Goal: Information Seeking & Learning: Learn about a topic

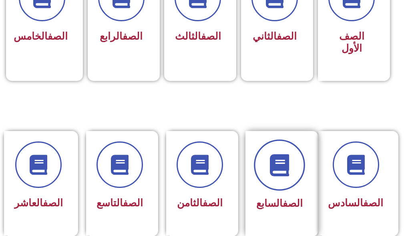
scroll to position [280, 0]
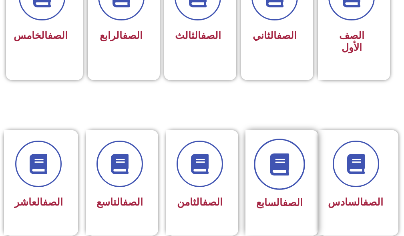
click at [287, 171] on icon at bounding box center [279, 164] width 22 height 22
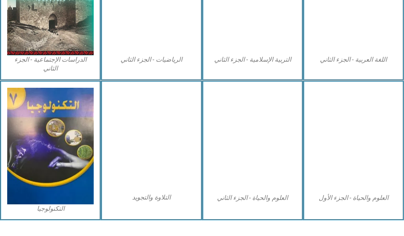
scroll to position [480, 0]
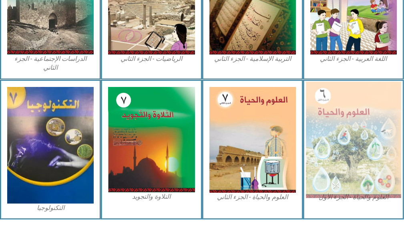
click at [325, 175] on img at bounding box center [353, 139] width 95 height 116
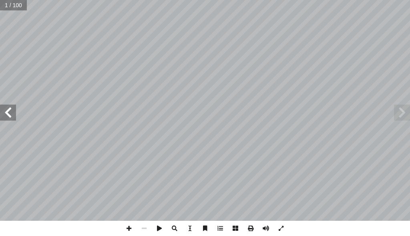
click at [1, 108] on span at bounding box center [8, 112] width 16 height 16
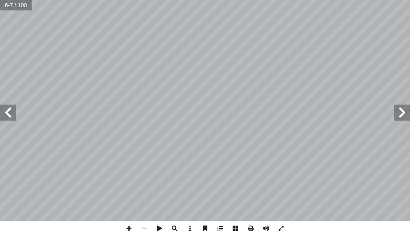
click at [1, 108] on span at bounding box center [8, 112] width 16 height 16
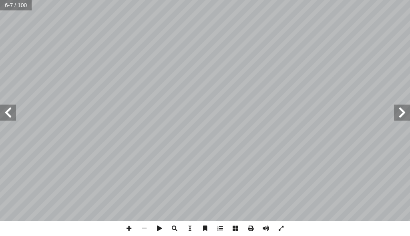
click at [1, 108] on span at bounding box center [8, 112] width 16 height 16
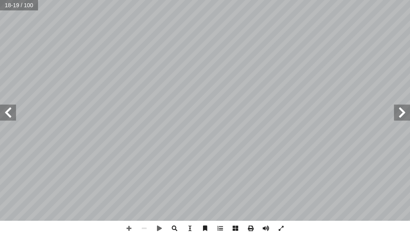
click at [404, 116] on span at bounding box center [402, 112] width 16 height 16
drag, startPoint x: 0, startPoint y: 109, endPoint x: 6, endPoint y: 106, distance: 6.3
click at [6, 106] on span at bounding box center [8, 112] width 16 height 16
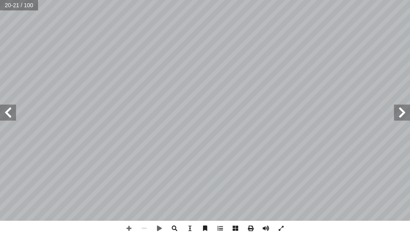
click at [6, 110] on span at bounding box center [8, 112] width 16 height 16
click at [409, 118] on span at bounding box center [402, 112] width 16 height 16
click at [9, 108] on span at bounding box center [8, 112] width 16 height 16
click at [398, 107] on span at bounding box center [402, 112] width 16 height 16
click at [401, 114] on span at bounding box center [402, 112] width 16 height 16
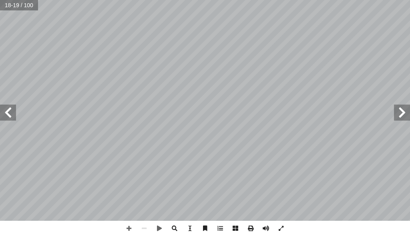
click at [5, 111] on span at bounding box center [8, 112] width 16 height 16
click at [131, 228] on span at bounding box center [128, 228] width 15 height 15
click at [128, 230] on span at bounding box center [128, 228] width 15 height 15
click at [128, 226] on span at bounding box center [128, 228] width 15 height 15
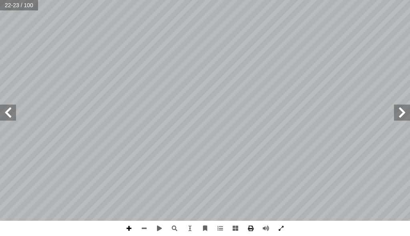
click at [128, 226] on span at bounding box center [128, 228] width 15 height 15
click at [16, 117] on span at bounding box center [8, 112] width 16 height 16
click at [404, 114] on span at bounding box center [402, 112] width 16 height 16
click at [128, 230] on span at bounding box center [128, 228] width 15 height 15
